Goal: Check status

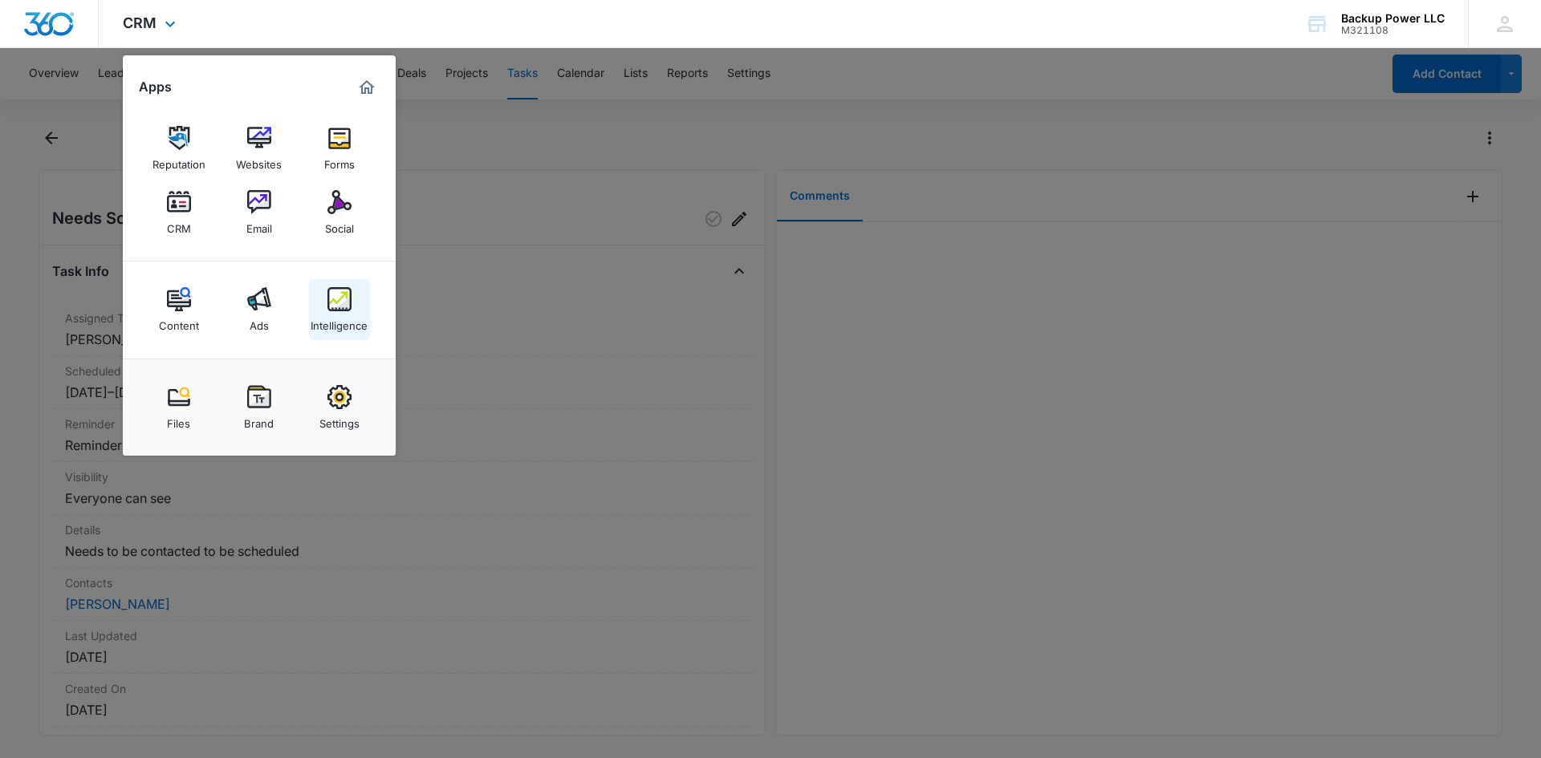
drag, startPoint x: 0, startPoint y: 0, endPoint x: 330, endPoint y: 295, distance: 442.8
click at [330, 295] on img at bounding box center [339, 299] width 24 height 24
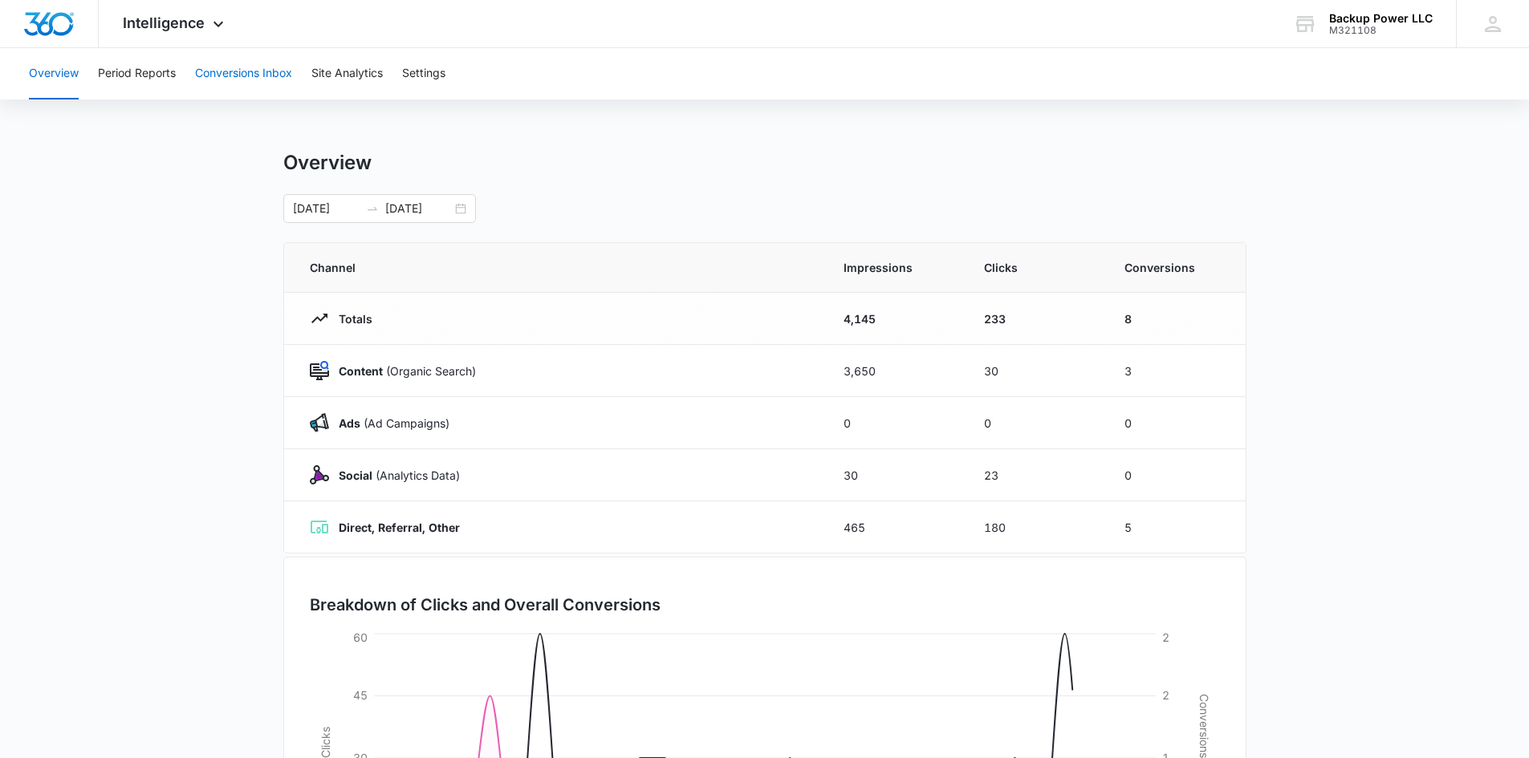
click at [229, 67] on button "Conversions Inbox" at bounding box center [243, 73] width 97 height 51
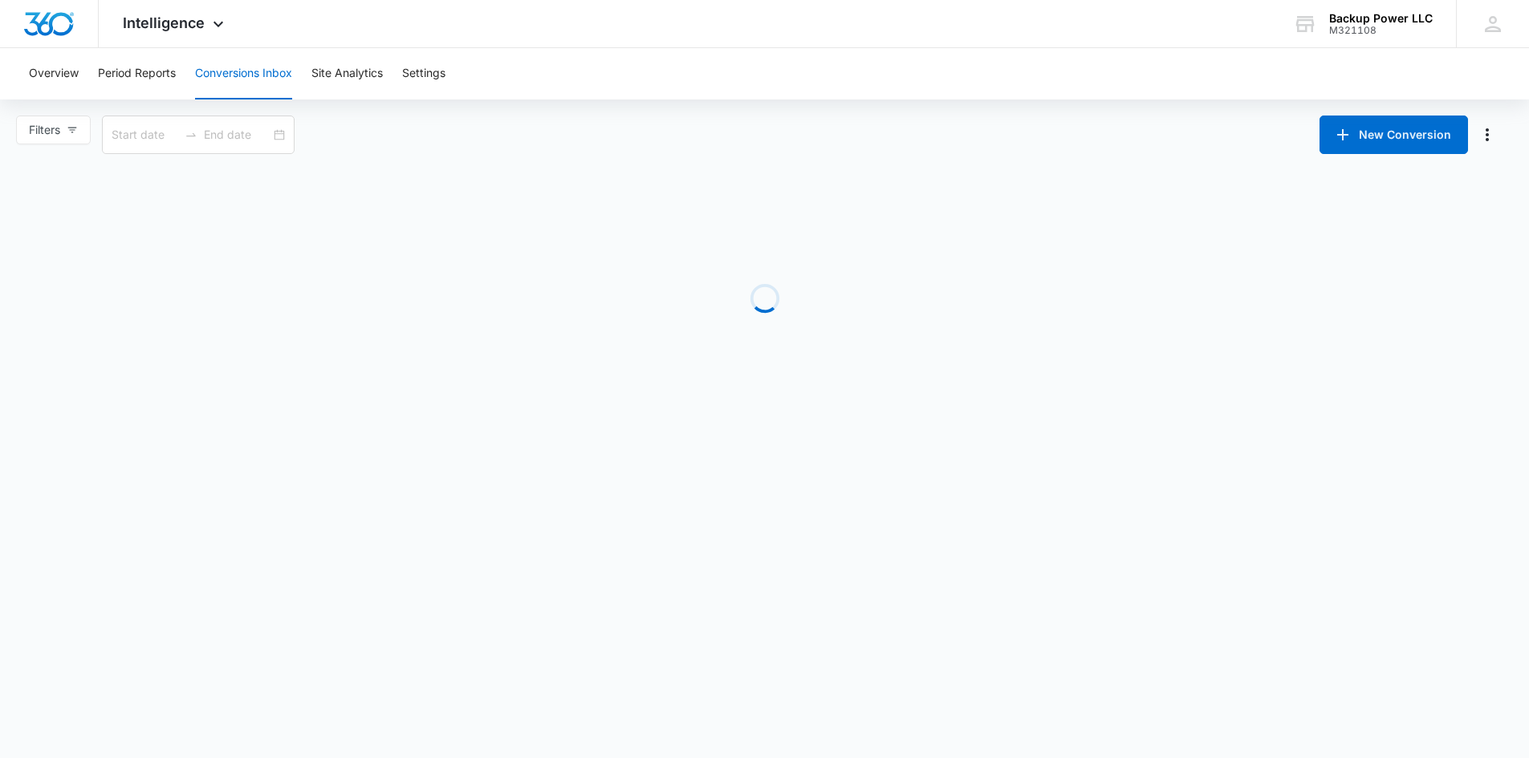
type input "[DATE]"
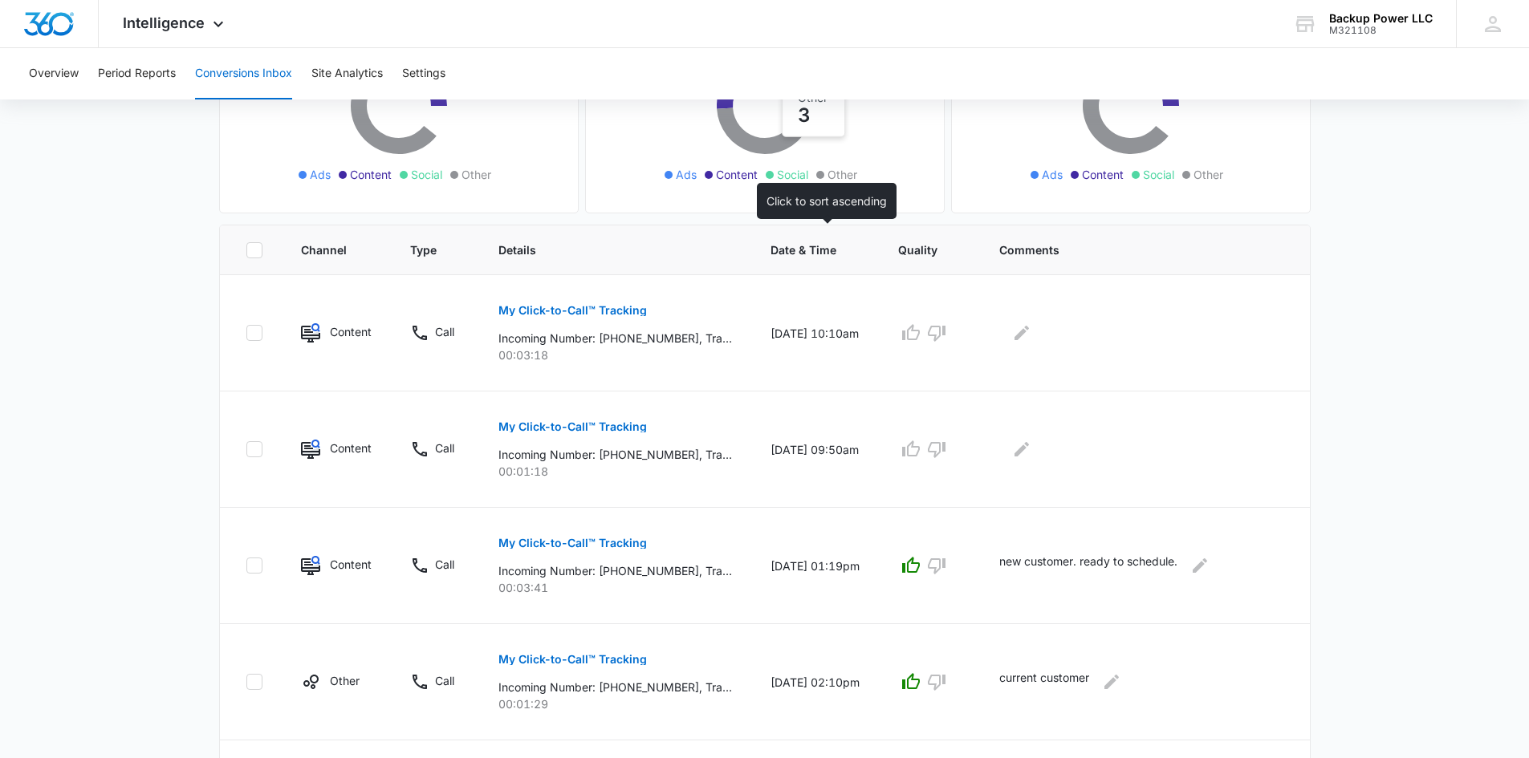
scroll to position [321, 0]
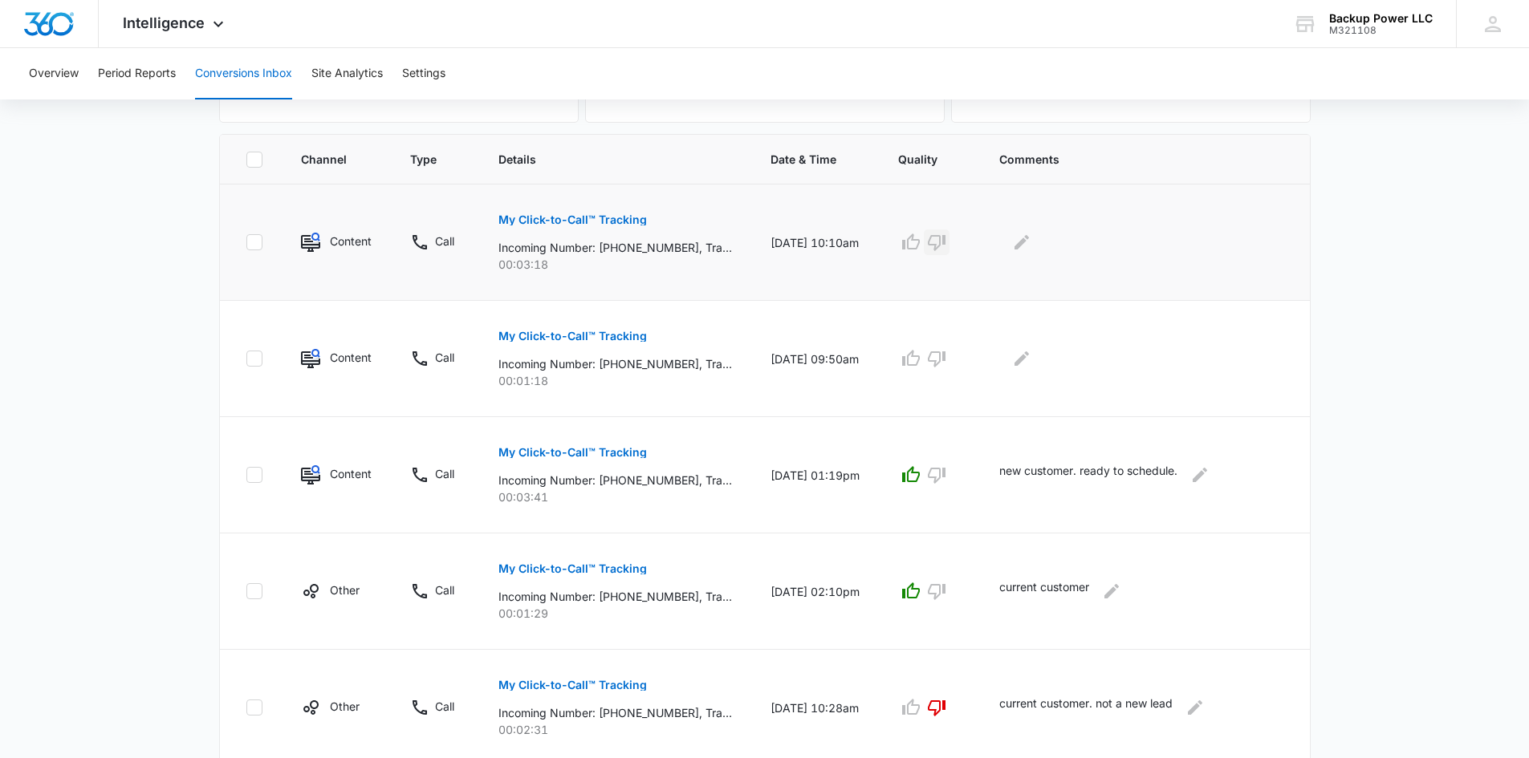
click at [946, 244] on icon "button" at bounding box center [937, 243] width 18 height 16
click at [946, 359] on icon "button" at bounding box center [936, 358] width 19 height 19
